Goal: Information Seeking & Learning: Find specific fact

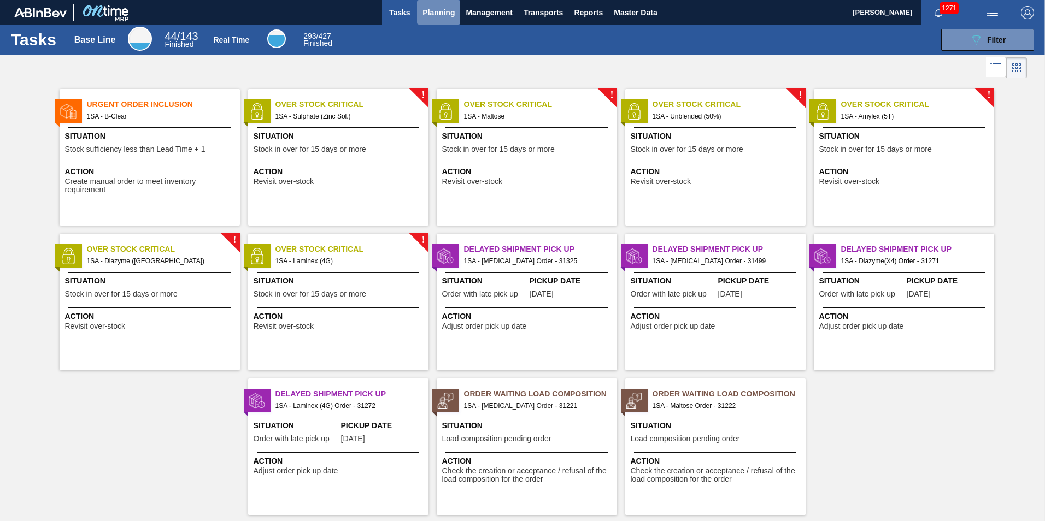
click at [433, 15] on span "Planning" at bounding box center [438, 12] width 32 height 13
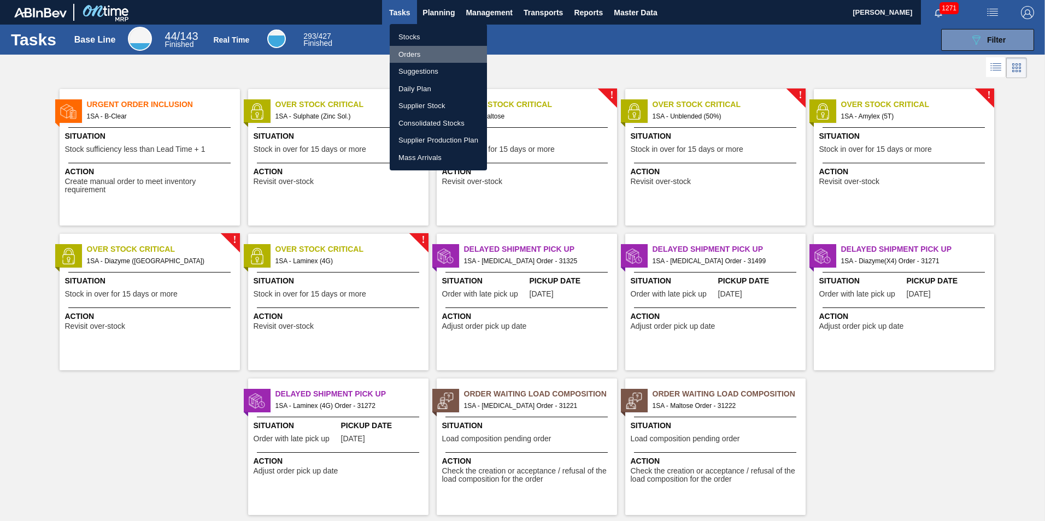
click at [419, 52] on li "Orders" at bounding box center [438, 54] width 97 height 17
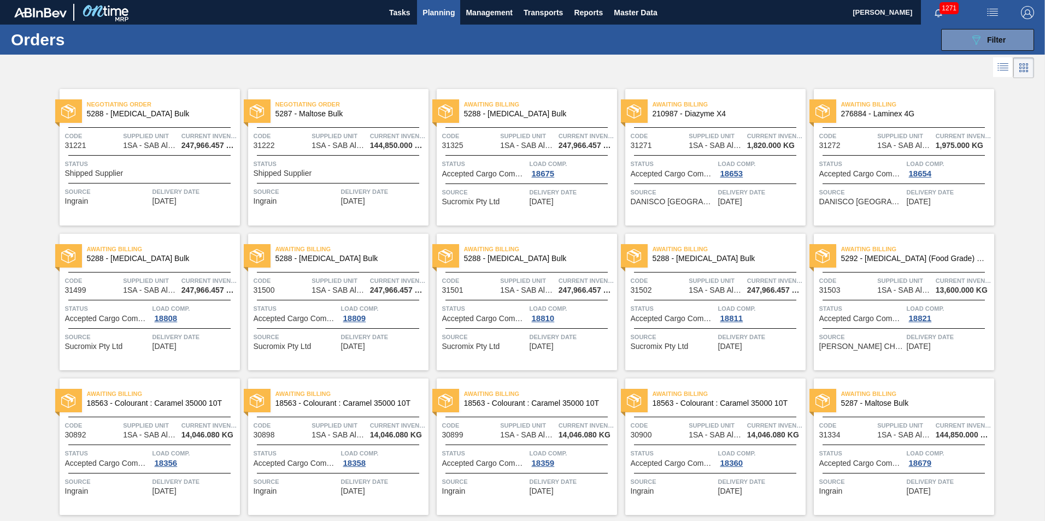
click at [444, 9] on span "Planning" at bounding box center [438, 12] width 32 height 13
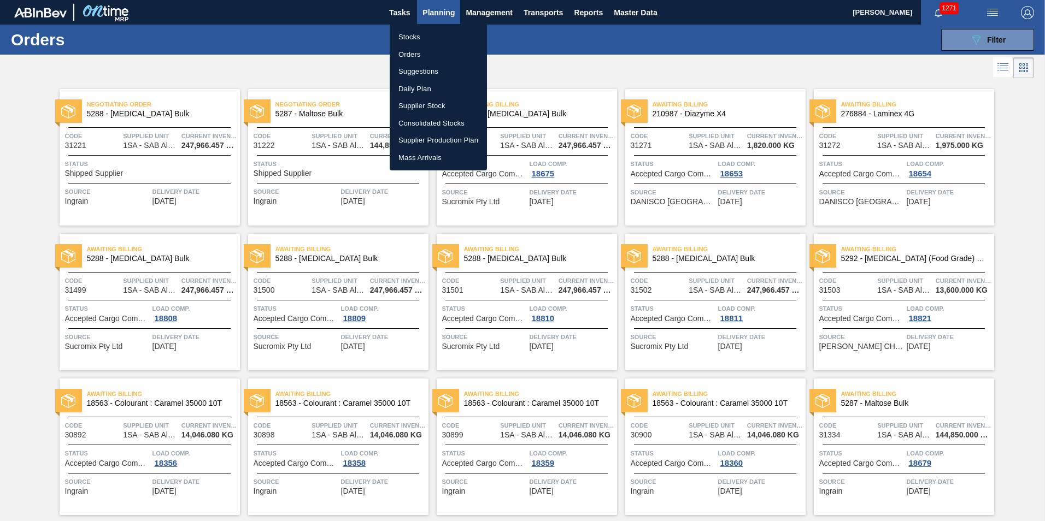
click at [415, 38] on li "Stocks" at bounding box center [438, 36] width 97 height 17
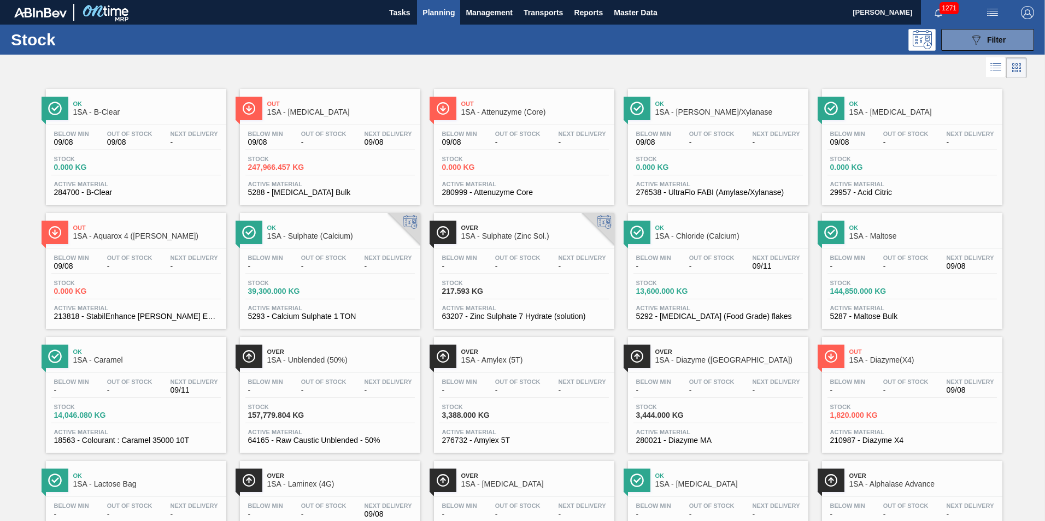
click at [688, 296] on div "Stock 13,600.000 KG" at bounding box center [717, 290] width 169 height 20
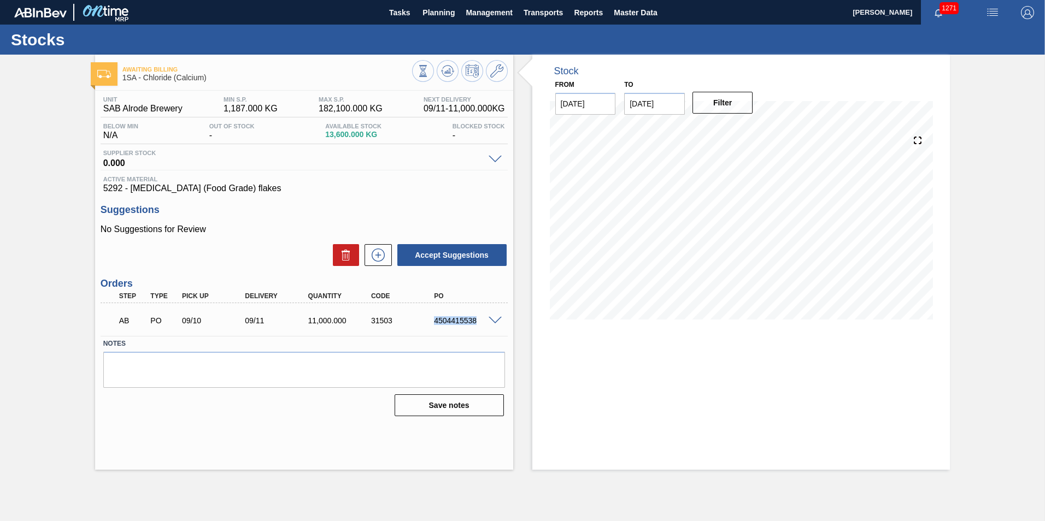
drag, startPoint x: 476, startPoint y: 321, endPoint x: 408, endPoint y: 323, distance: 68.3
click at [408, 323] on div "AB PO 09/10 09/11 11,000.000 31503 4504415538" at bounding box center [301, 320] width 378 height 22
copy div "4504415538"
click at [454, 320] on div "4504415538" at bounding box center [466, 320] width 70 height 9
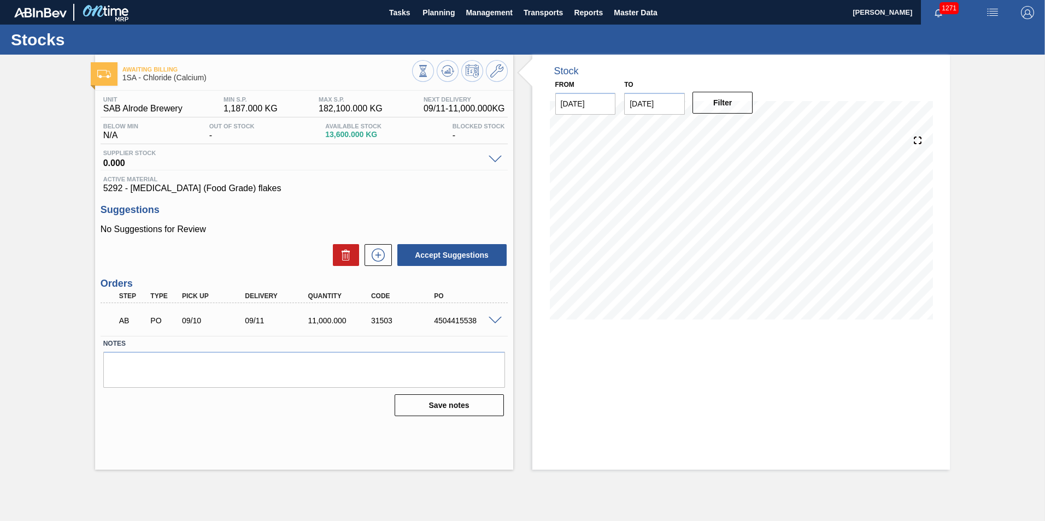
click at [454, 320] on div "4504415538" at bounding box center [466, 320] width 70 height 9
